Goal: Check status

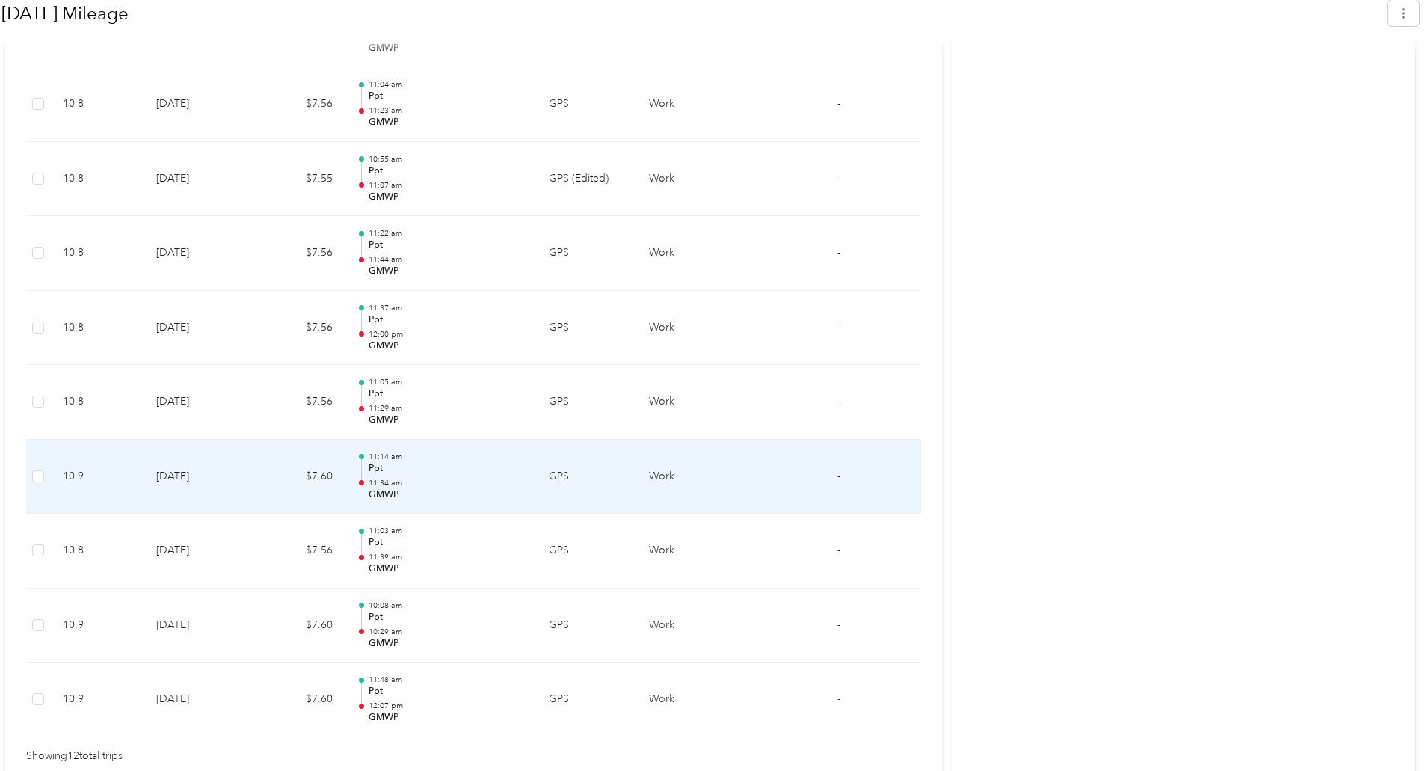
scroll to position [864, 0]
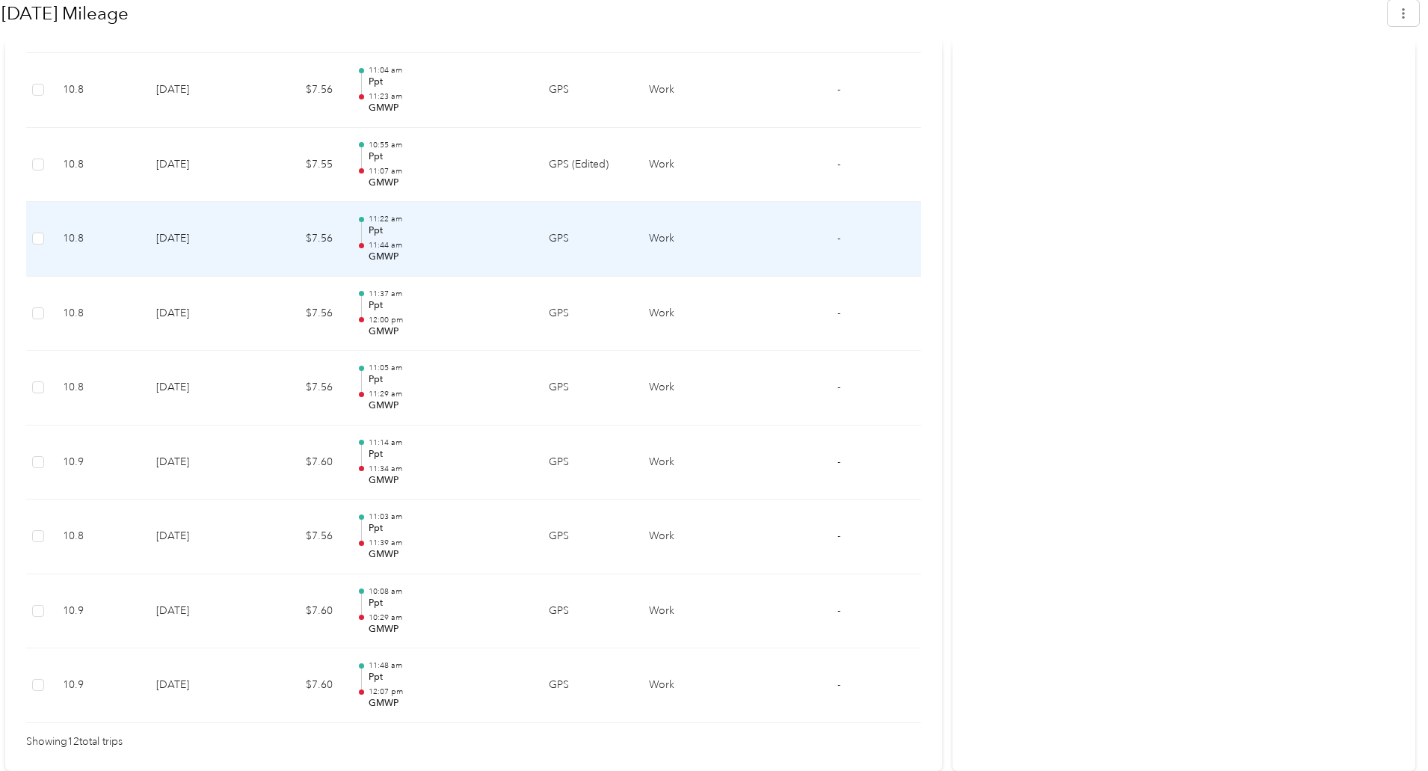
click at [361, 219] on div at bounding box center [361, 219] width 5 height 5
click at [387, 224] on p "11:22 am" at bounding box center [447, 219] width 156 height 10
click at [385, 253] on p "GMWP" at bounding box center [447, 256] width 156 height 13
click at [424, 250] on p "11:44 am" at bounding box center [447, 245] width 156 height 10
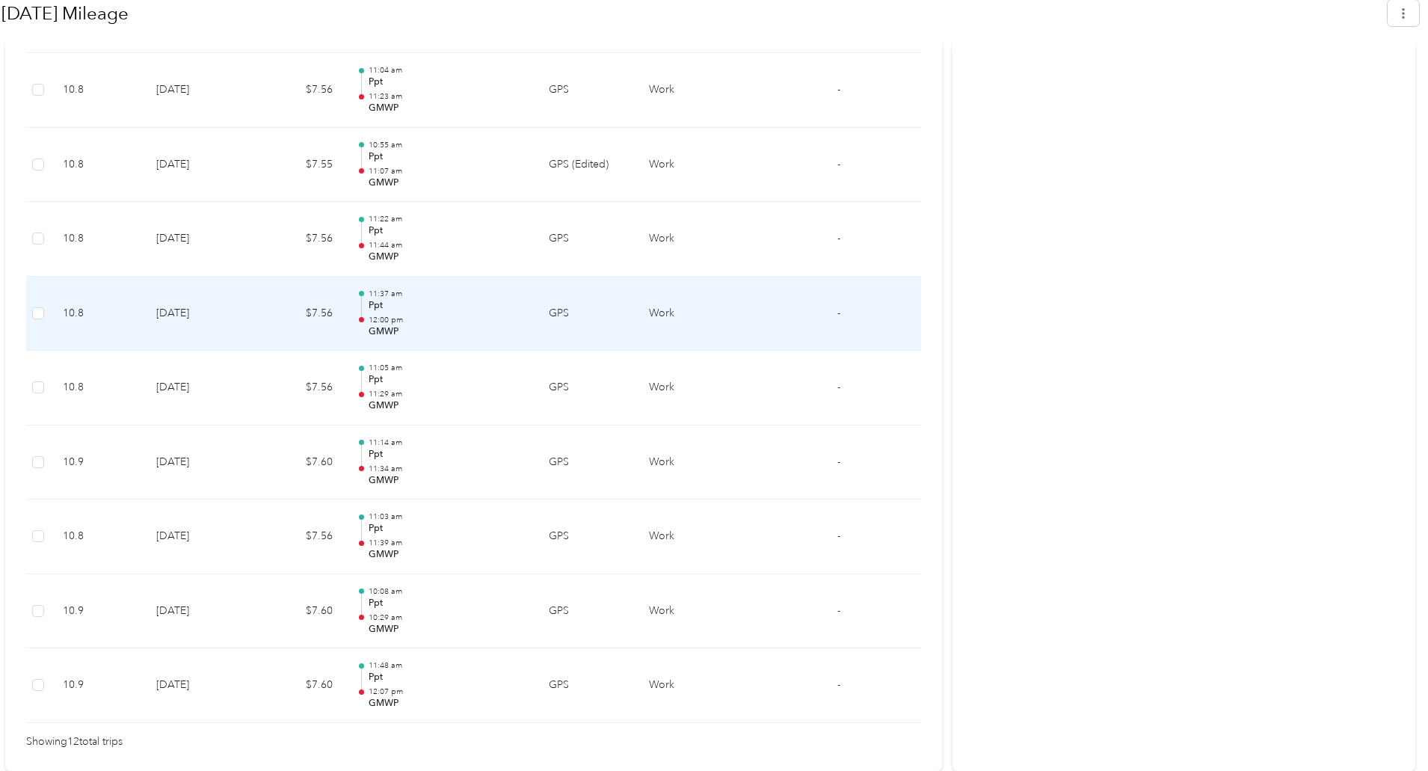
click at [449, 301] on p "Ppt" at bounding box center [447, 305] width 156 height 13
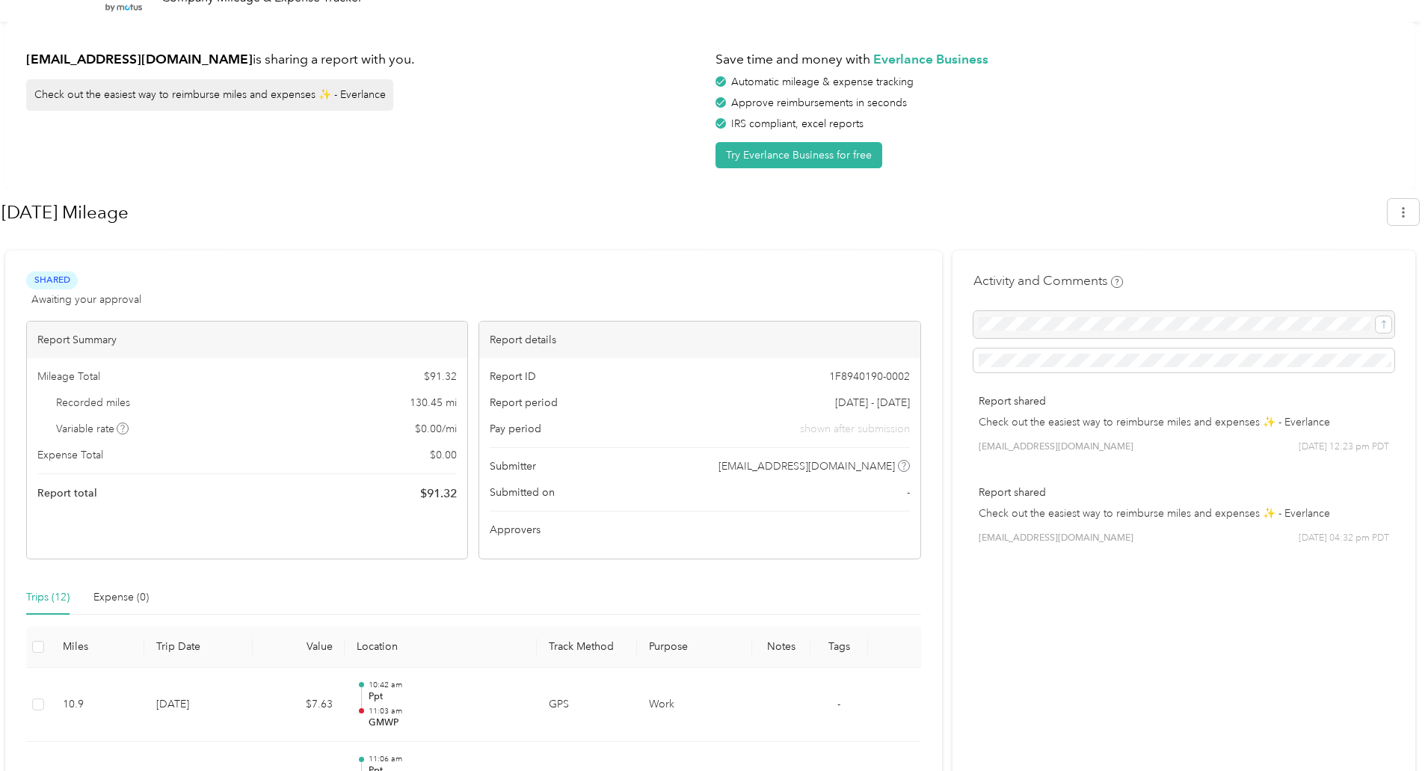
scroll to position [0, 0]
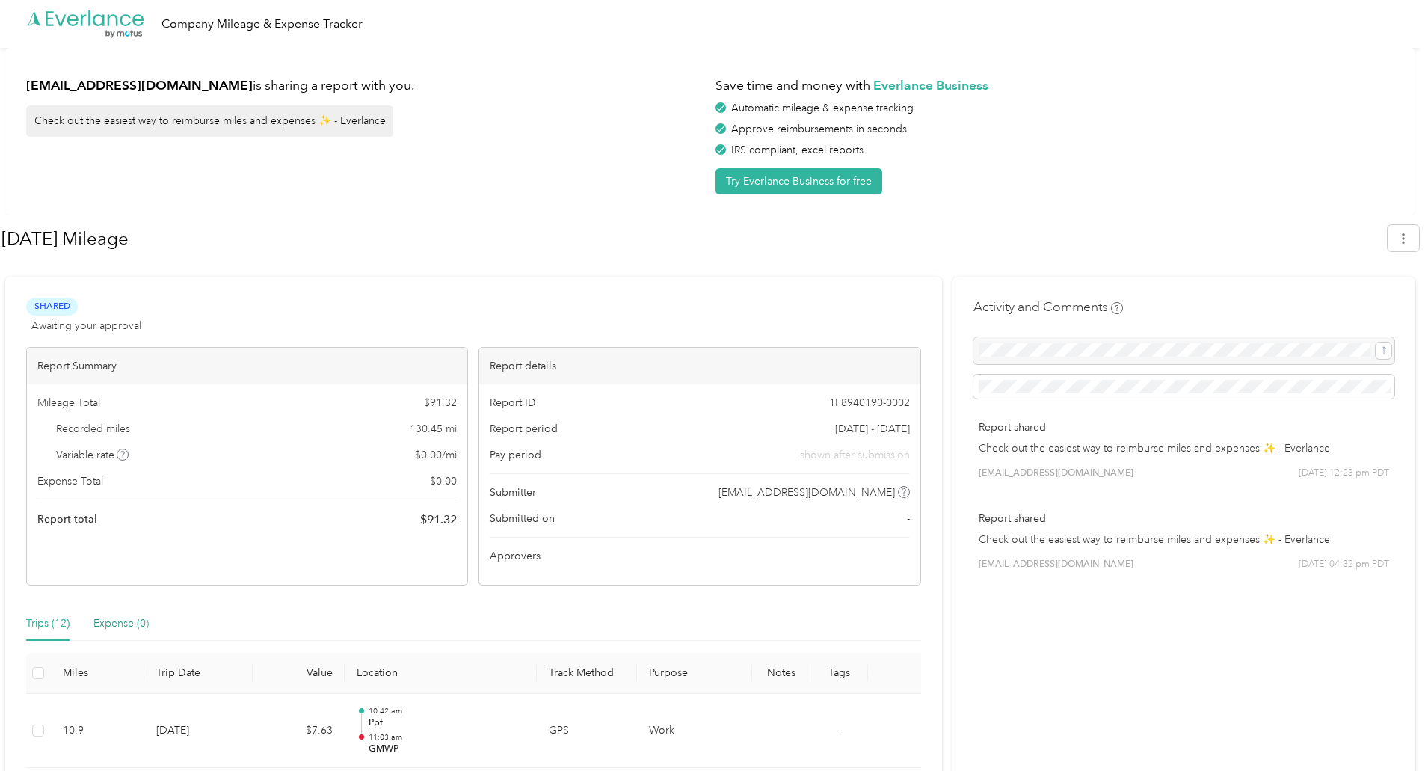
click at [133, 624] on div "Expense (0)" at bounding box center [120, 623] width 55 height 16
click at [64, 624] on div "Trips (12)" at bounding box center [47, 623] width 43 height 16
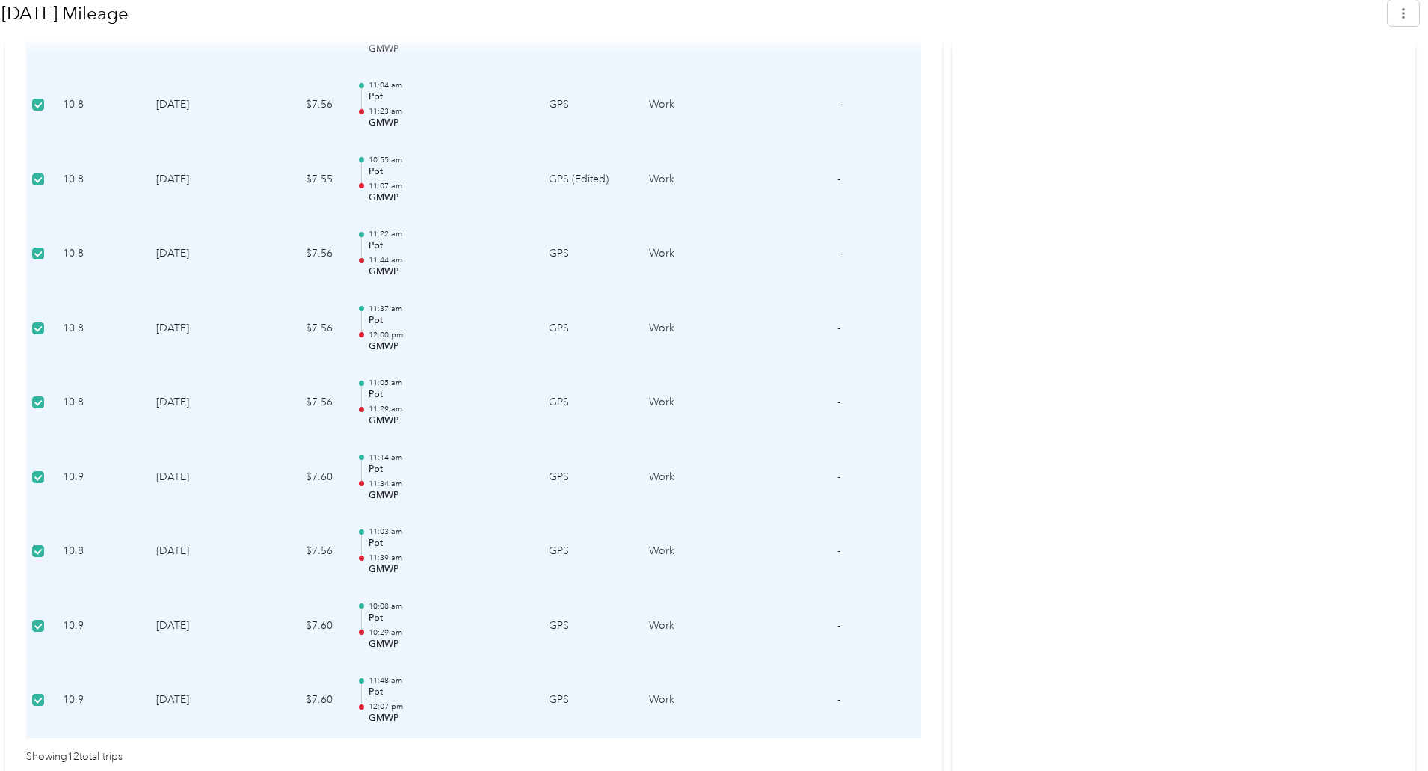
scroll to position [864, 0]
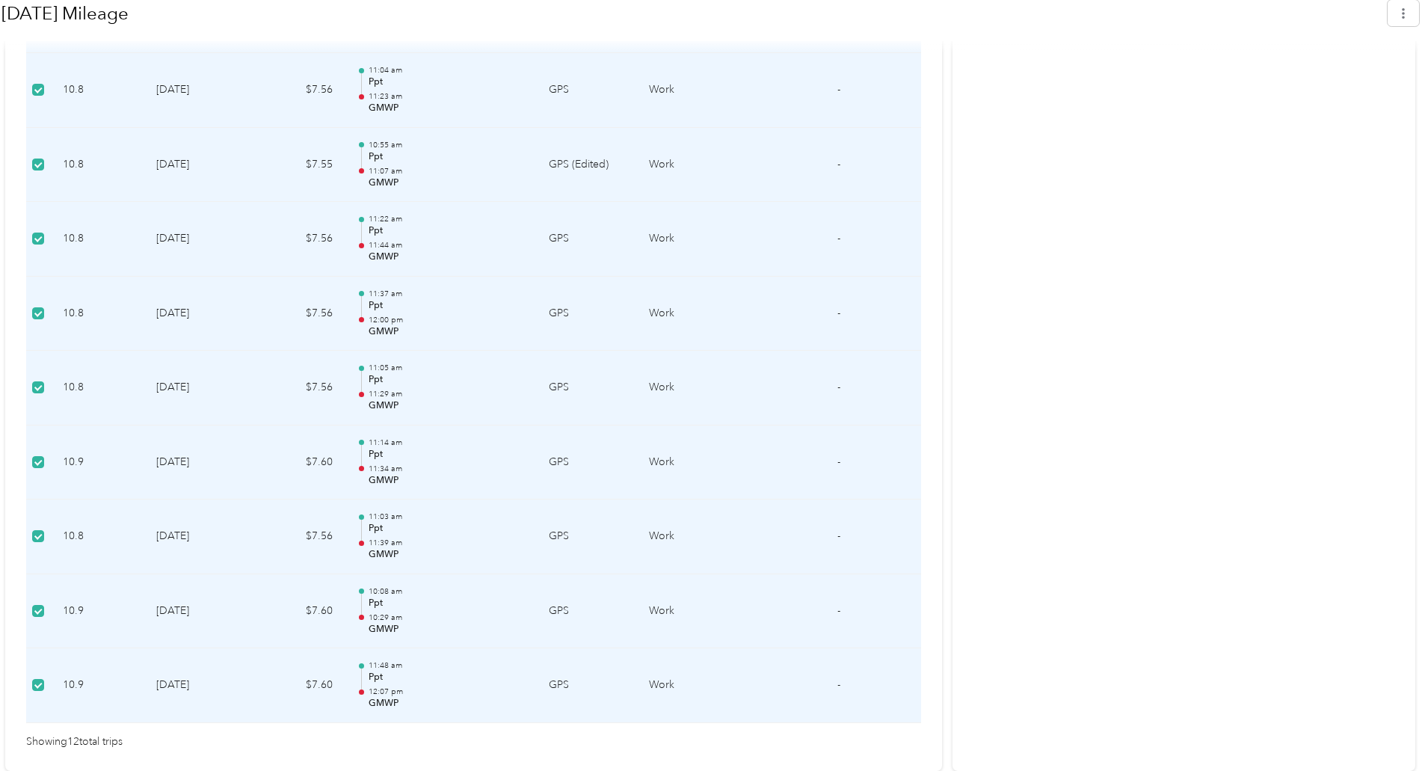
drag, startPoint x: 1424, startPoint y: 236, endPoint x: 1264, endPoint y: 448, distance: 265.3
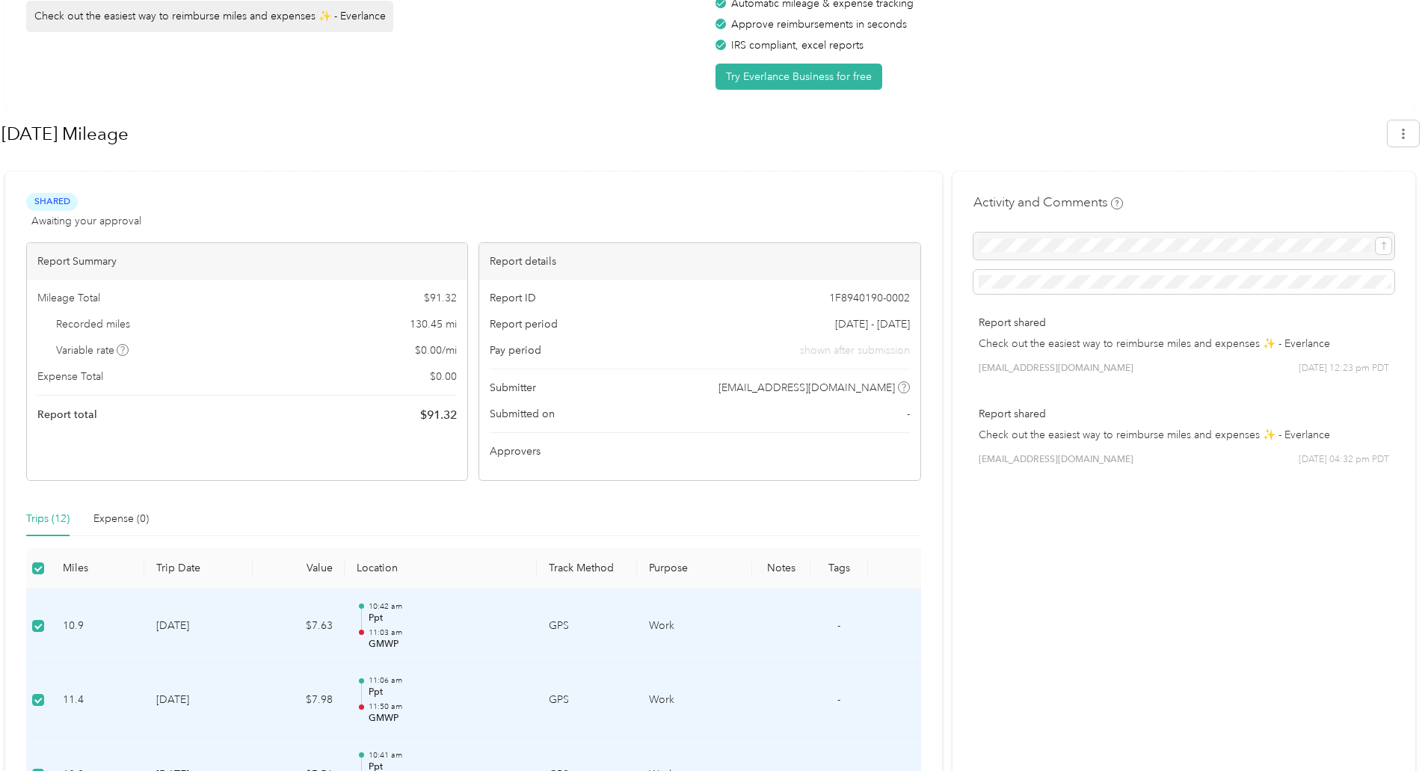
scroll to position [41, 0]
